Goal: Find specific page/section: Find specific page/section

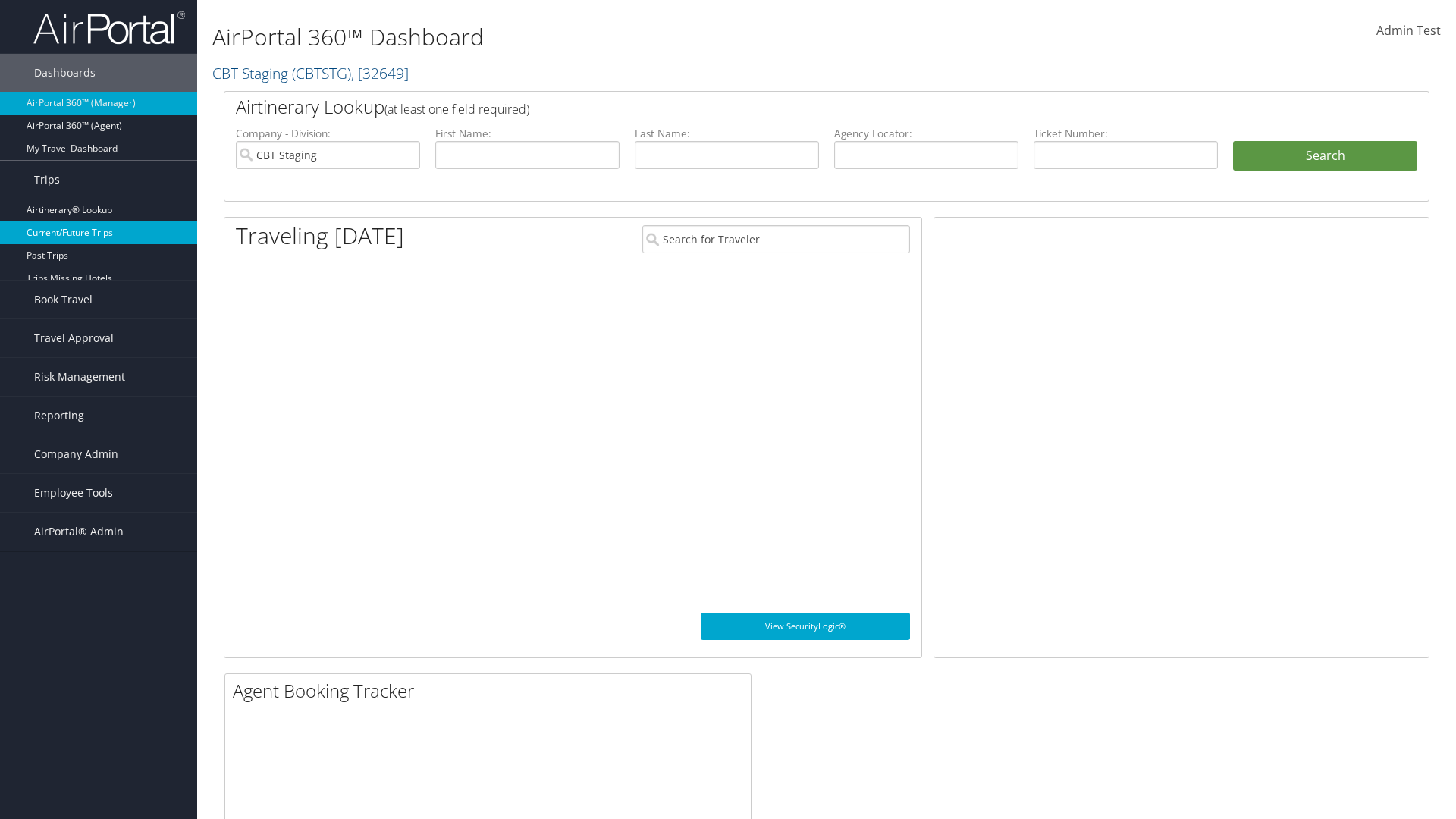
click at [99, 232] on link "Current/Future Trips" at bounding box center [99, 232] width 197 height 23
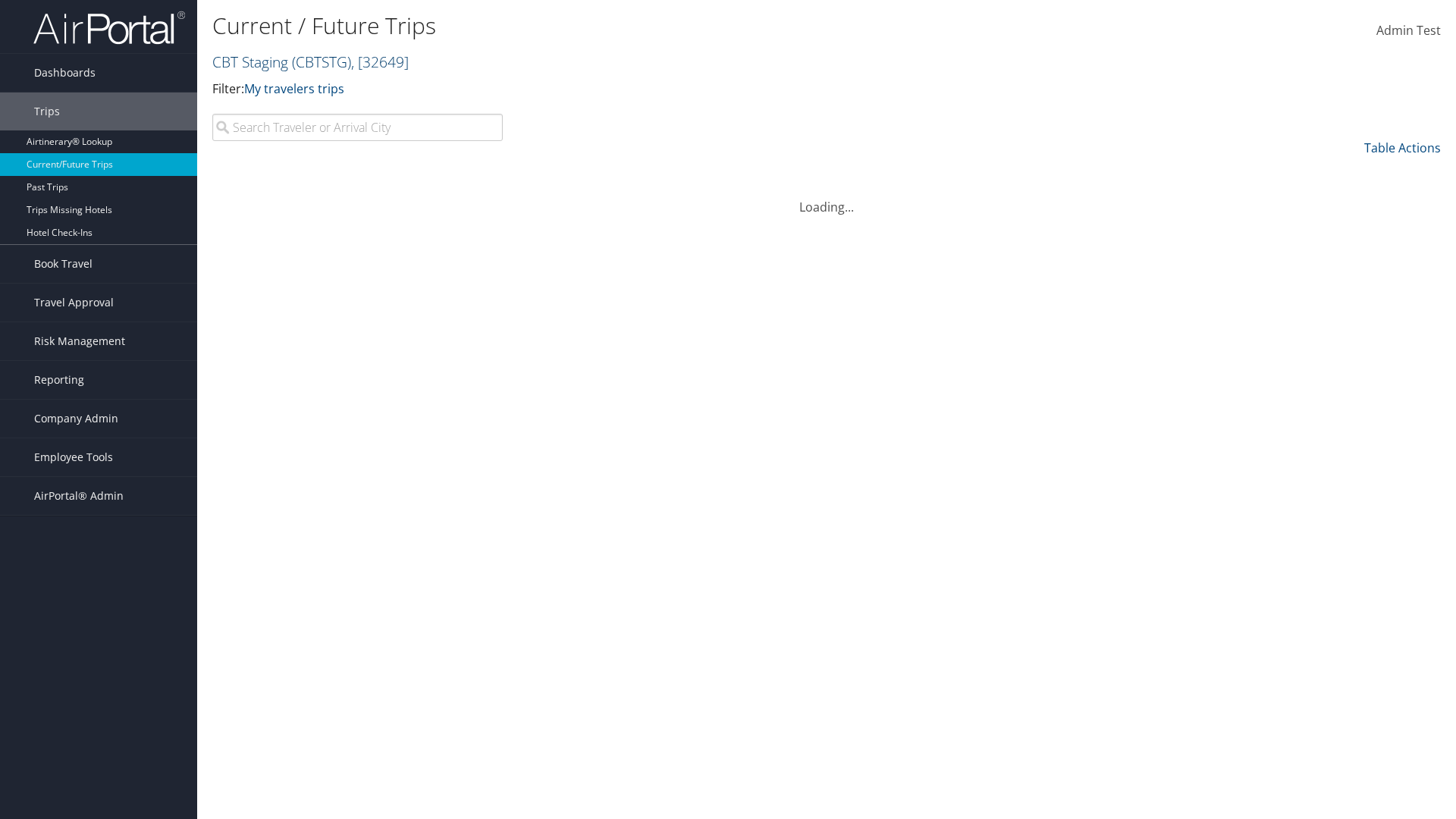
click at [250, 61] on link "CBT Staging ( CBTSTG ) , [ 32649 ]" at bounding box center [310, 61] width 196 height 20
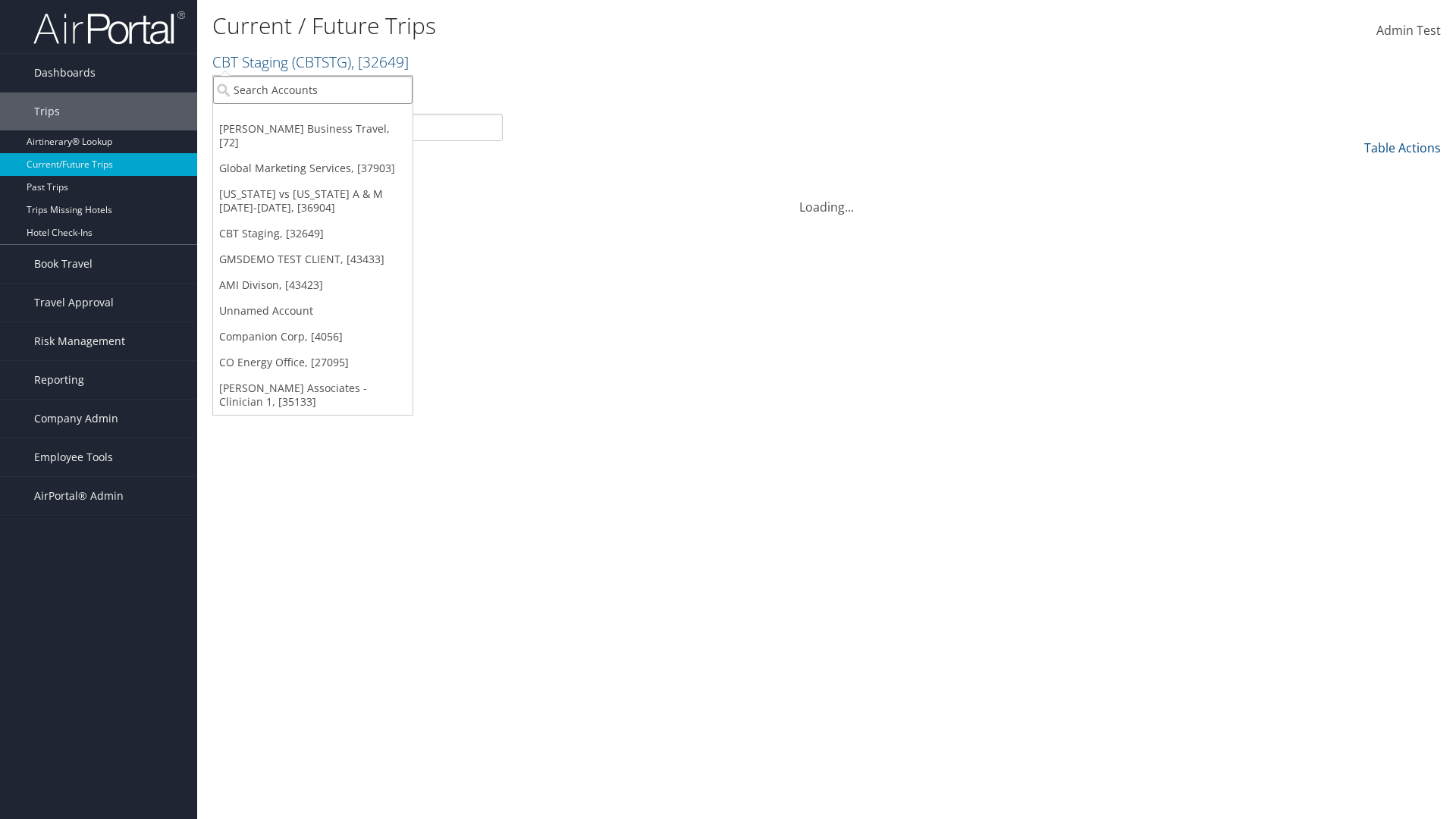
click at [313, 90] on input "search" at bounding box center [313, 90] width 200 height 28
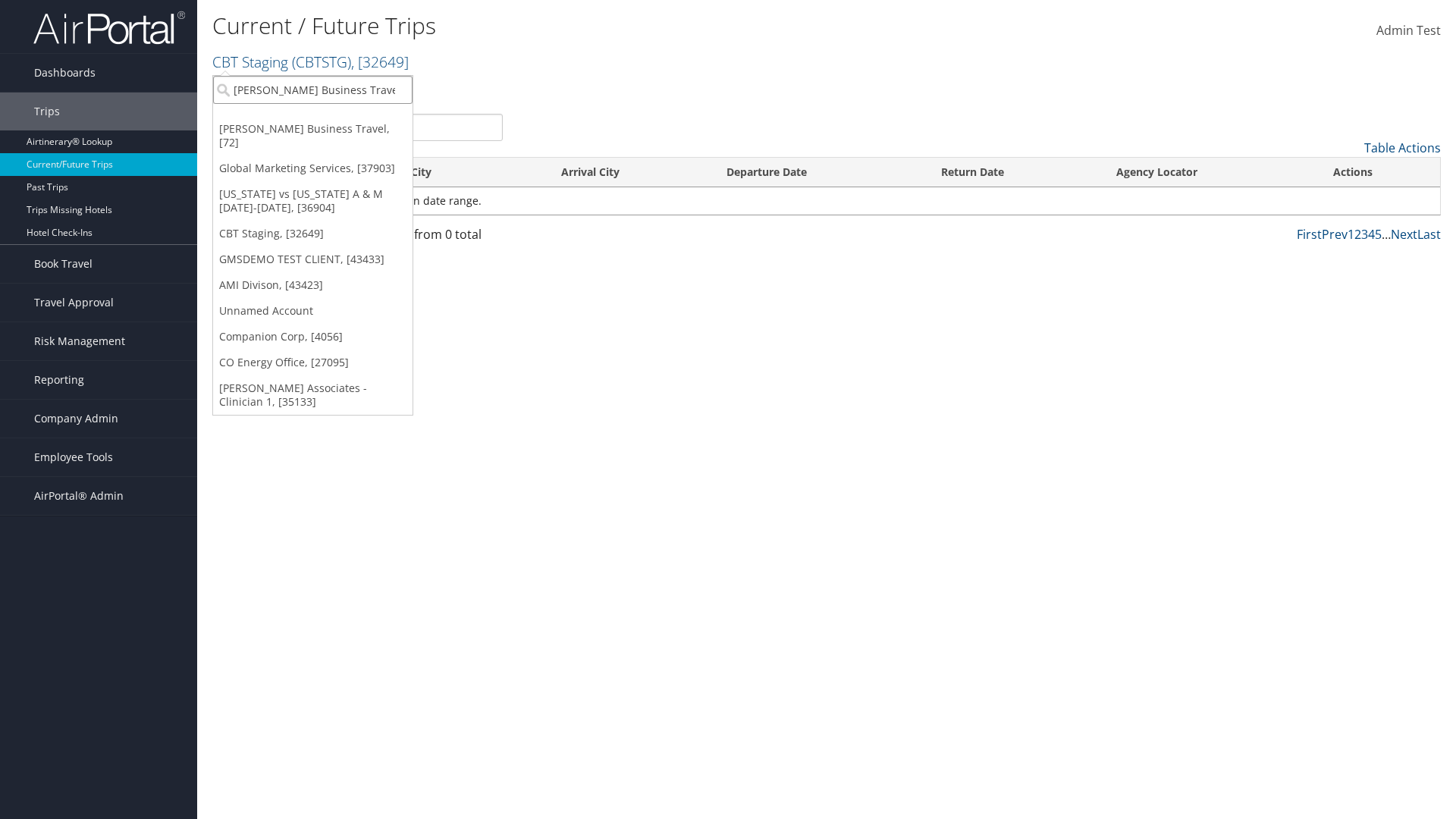
type input "[PERSON_NAME] Business Travel"
click at [334, 117] on div "[PERSON_NAME] Business Travel (C10001), [72]" at bounding box center [334, 117] width 258 height 13
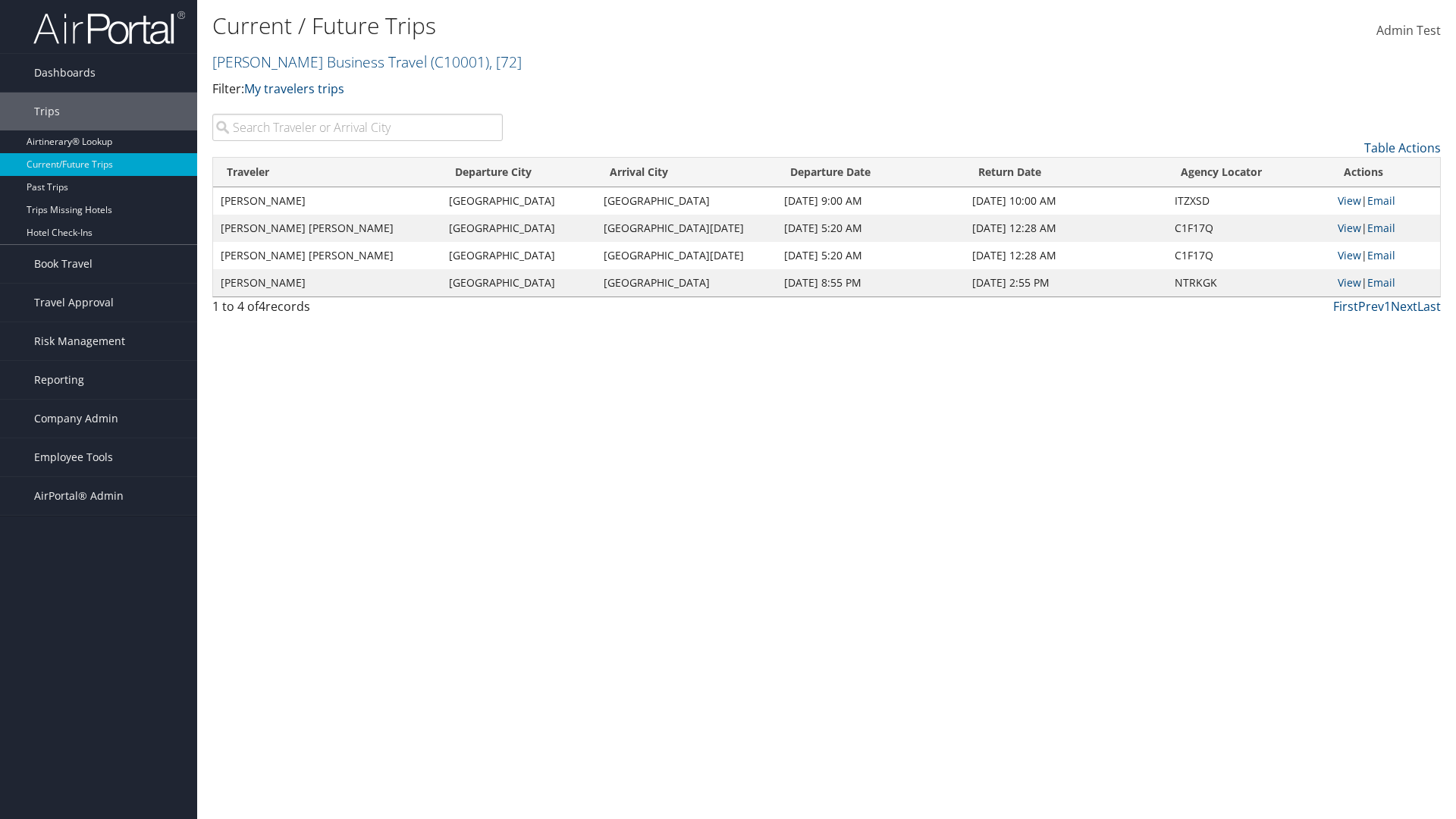
click at [357, 128] on input "search" at bounding box center [357, 127] width 290 height 28
type input "Deepika"
